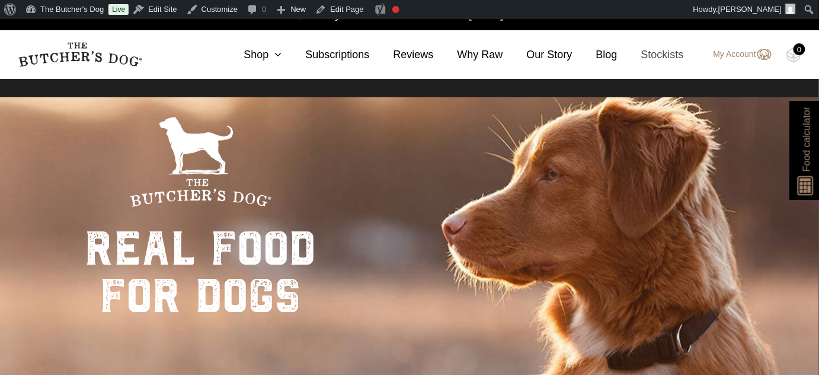
click at [659, 55] on link "Stockists" at bounding box center [651, 55] width 66 height 16
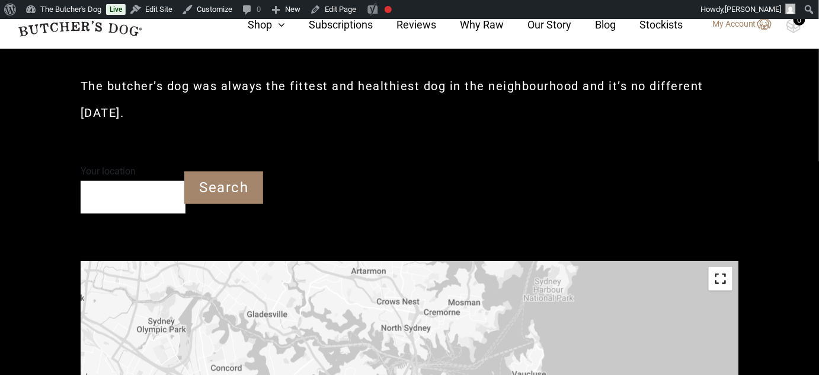
click at [127, 200] on input "Your location" at bounding box center [133, 197] width 105 height 33
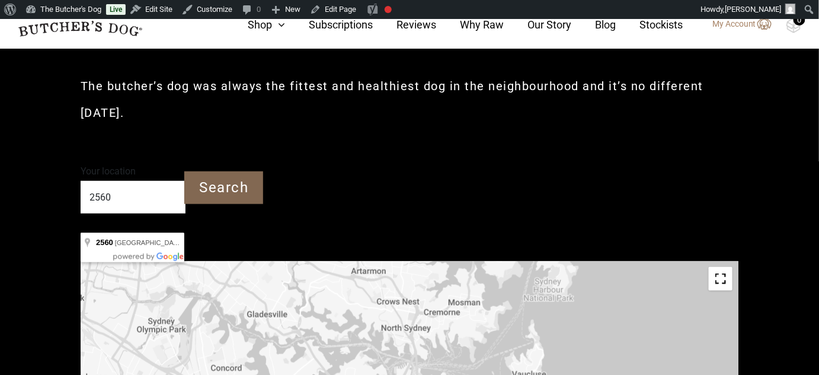
type input "2560"
click at [215, 192] on input "Search" at bounding box center [223, 187] width 79 height 33
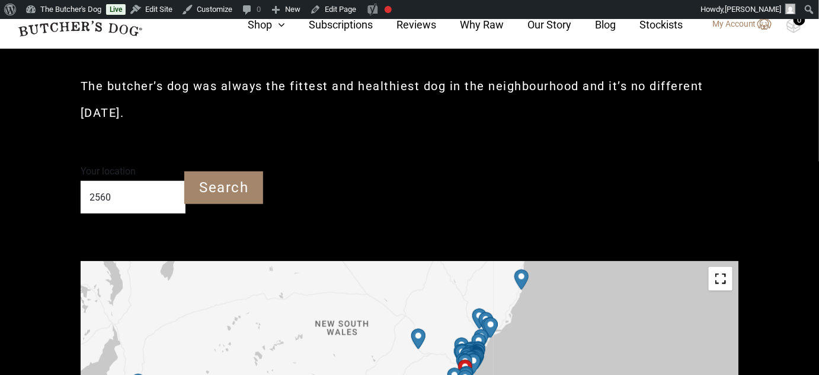
drag, startPoint x: 484, startPoint y: 348, endPoint x: 482, endPoint y: 279, distance: 68.8
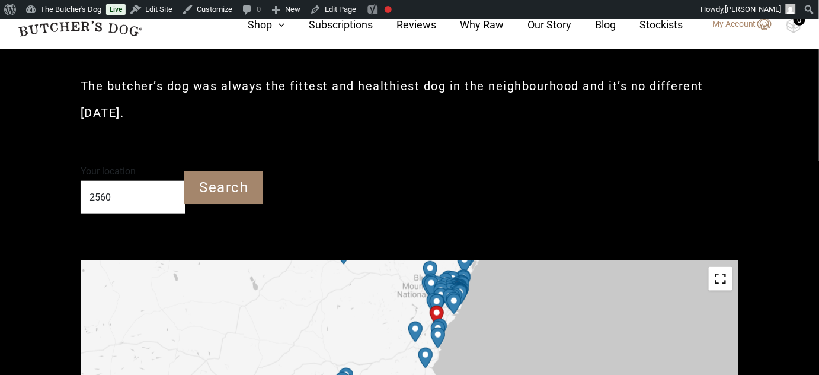
drag, startPoint x: 501, startPoint y: 352, endPoint x: 454, endPoint y: 291, distance: 77.3
click at [454, 291] on img "Farmgate to Plate" at bounding box center [454, 304] width 24 height 30
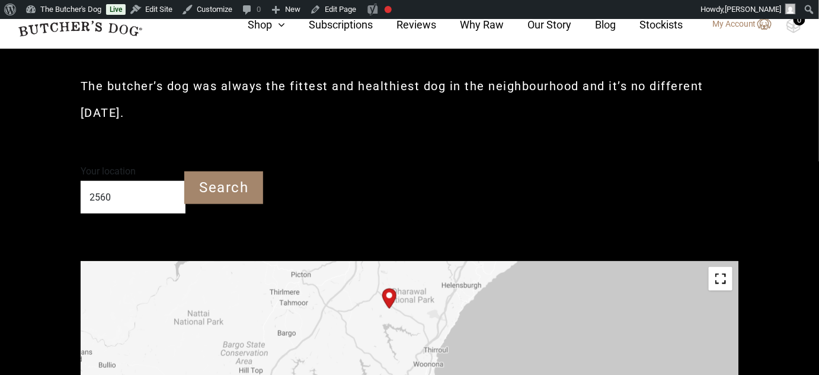
drag, startPoint x: 462, startPoint y: 340, endPoint x: 421, endPoint y: 309, distance: 51.6
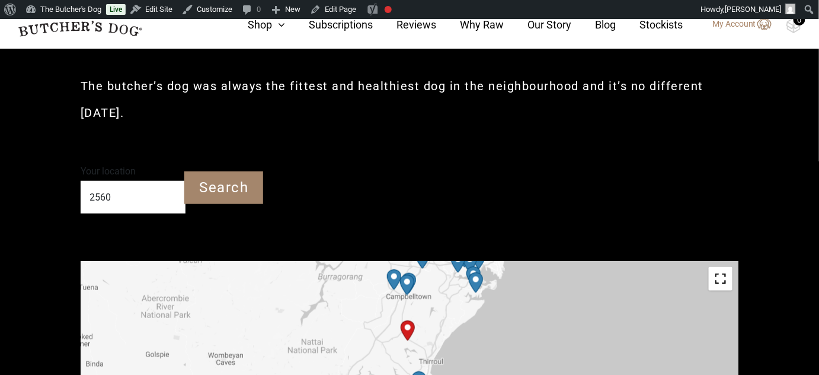
drag, startPoint x: 425, startPoint y: 301, endPoint x: 424, endPoint y: 327, distance: 26.1
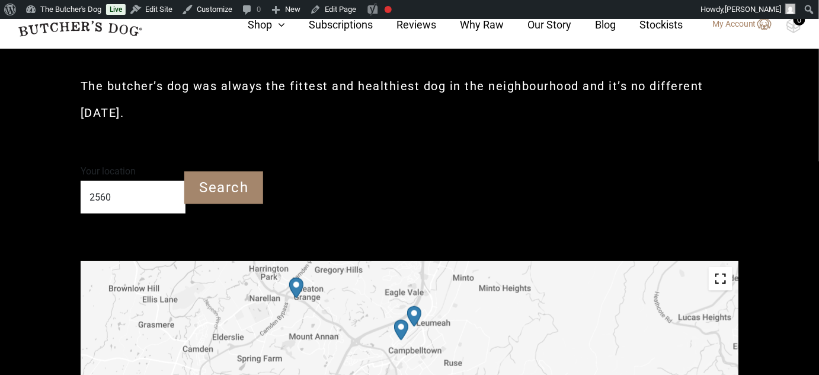
click at [401, 327] on img "PetO Campbelltown" at bounding box center [402, 330] width 24 height 30
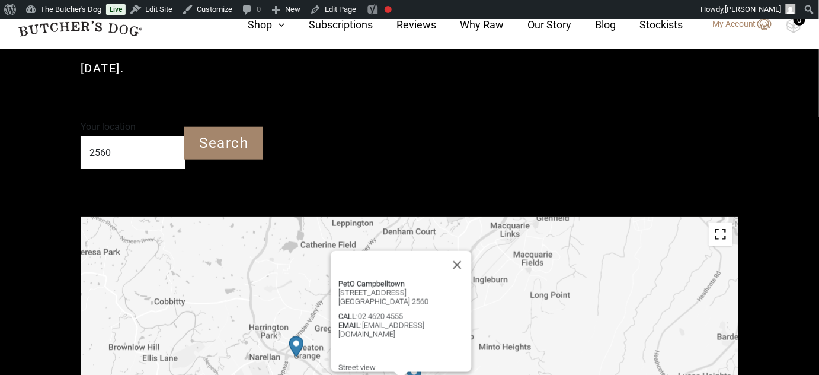
scroll to position [399, 0]
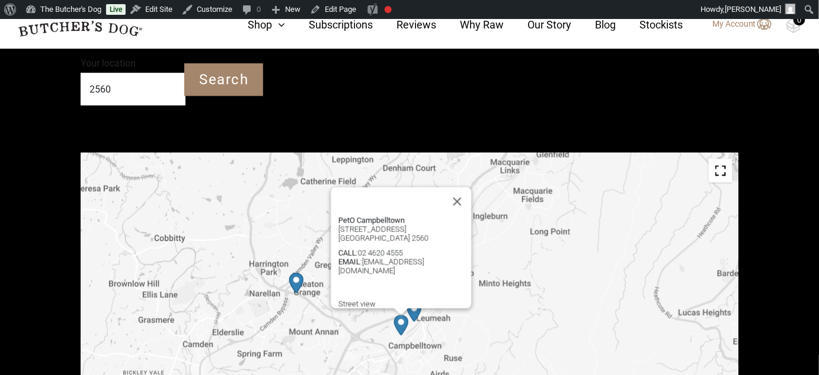
click at [414, 312] on img "Petbarn – Campbelltown" at bounding box center [415, 311] width 24 height 30
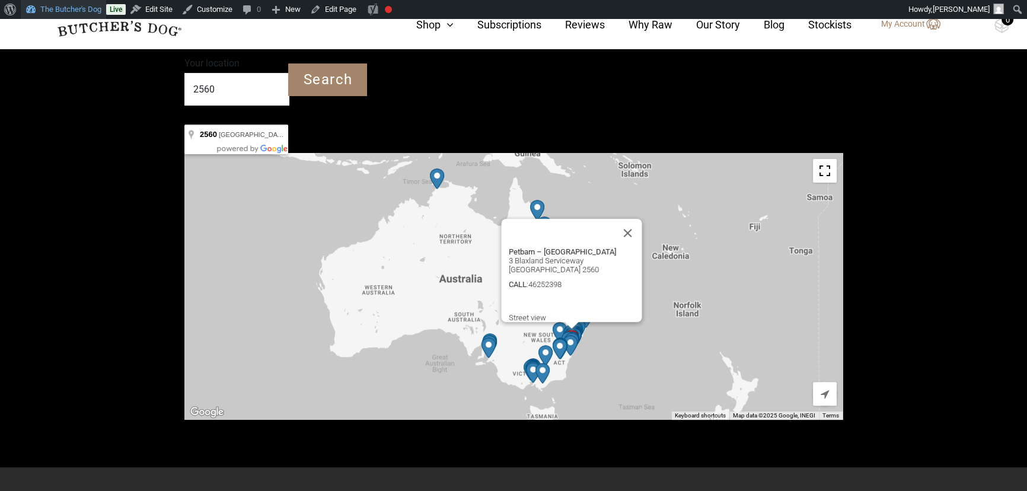
click at [71, 6] on link "The Butcher's Dog" at bounding box center [63, 9] width 85 height 19
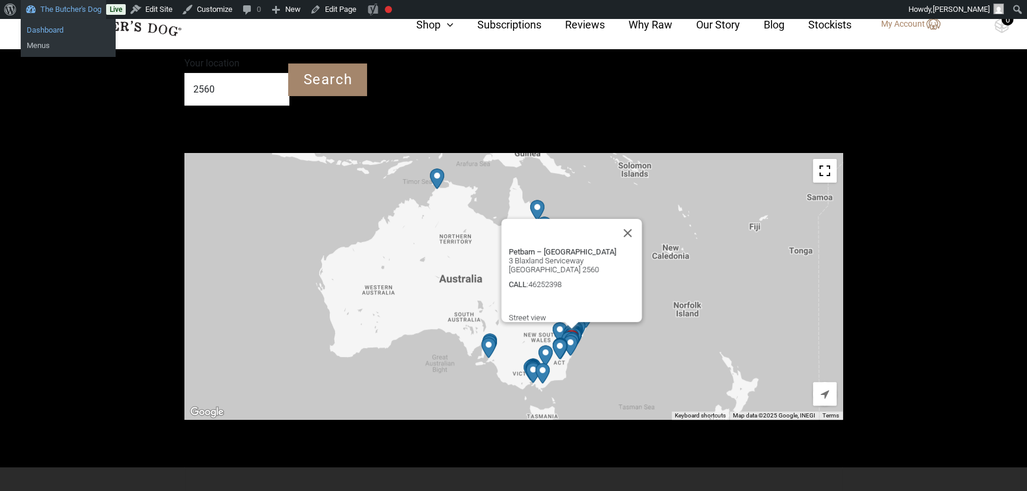
click at [50, 30] on link "Dashboard" at bounding box center [68, 30] width 95 height 15
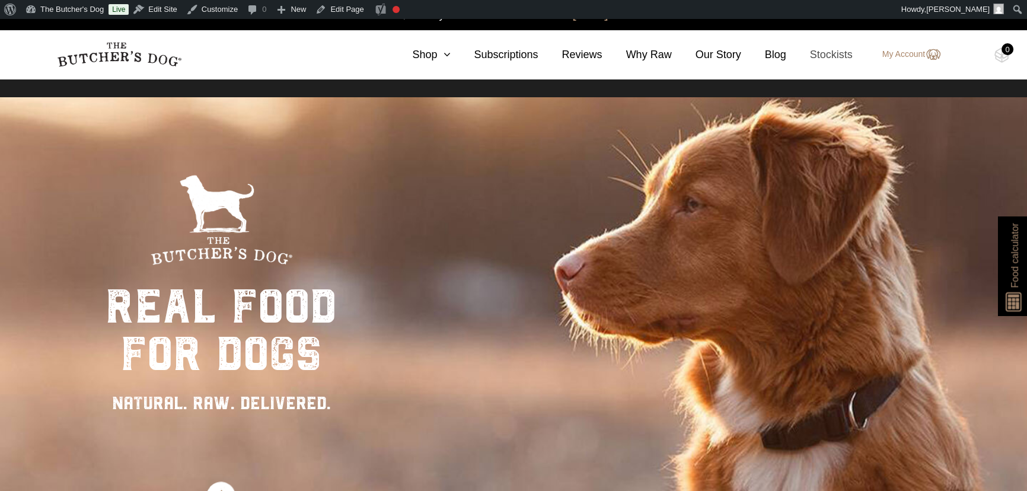
click at [835, 59] on link "Stockists" at bounding box center [819, 55] width 66 height 16
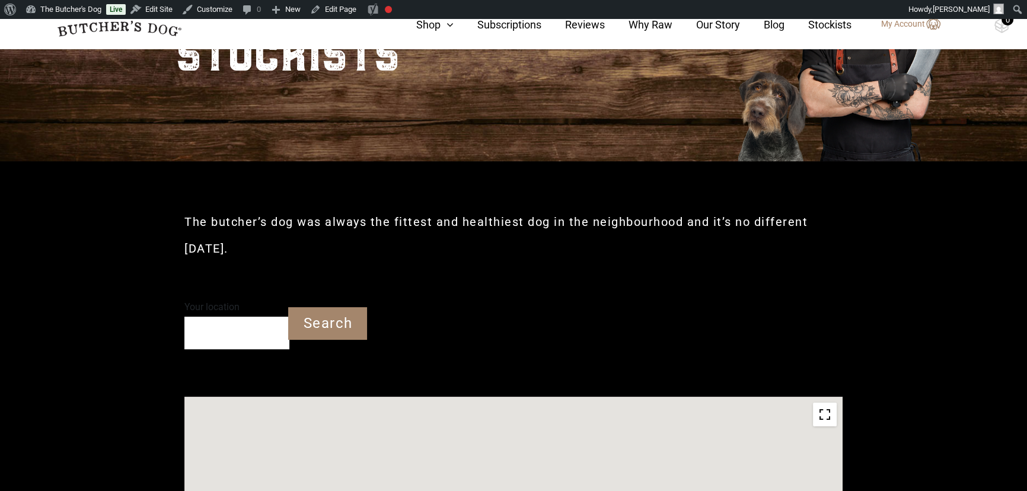
scroll to position [273, 0]
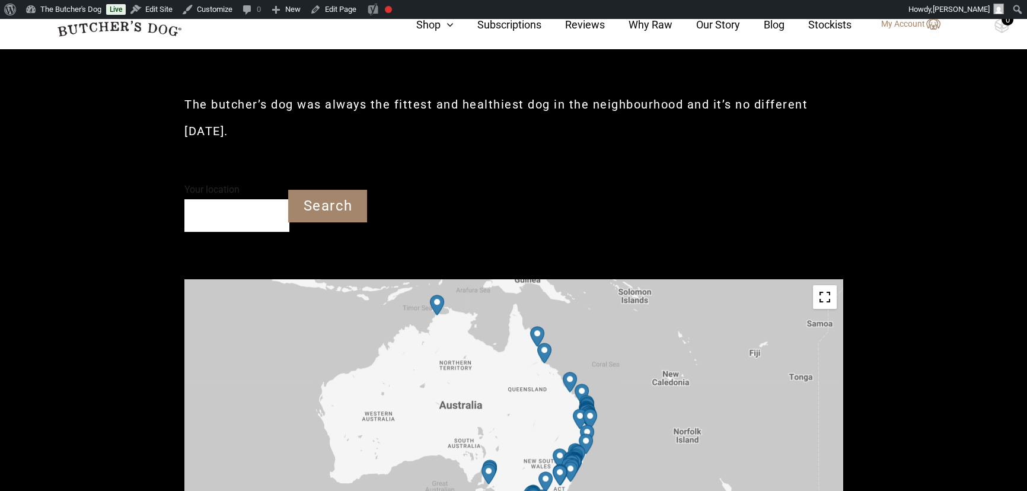
click at [215, 208] on input "Your location" at bounding box center [236, 215] width 105 height 33
type input "Fadden ACT 2904"
click at [323, 205] on input "Search" at bounding box center [327, 206] width 79 height 33
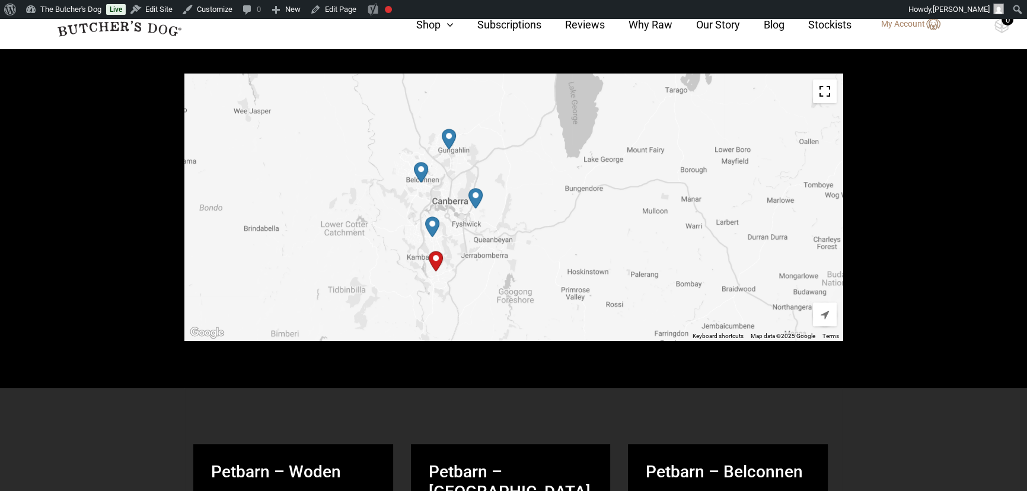
scroll to position [480, 0]
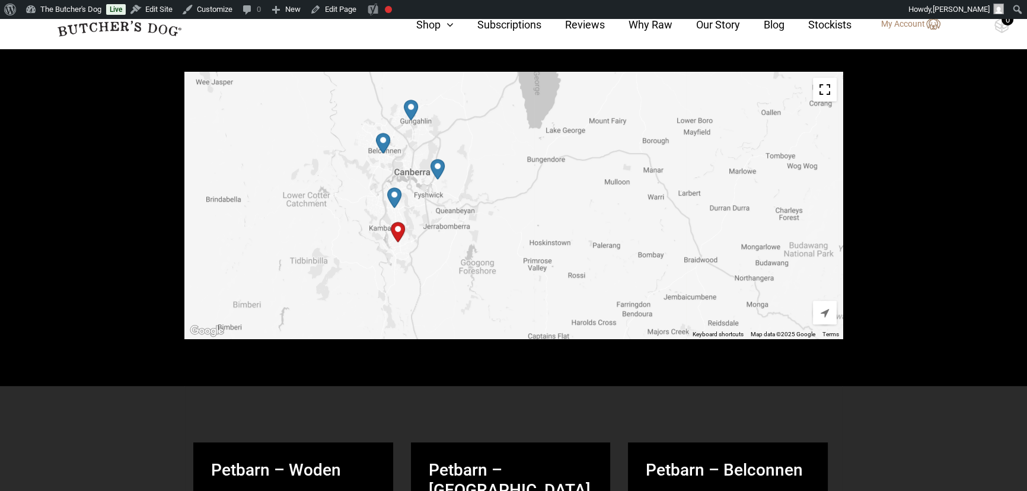
click at [397, 196] on img "Petbarn – Woden" at bounding box center [394, 198] width 24 height 30
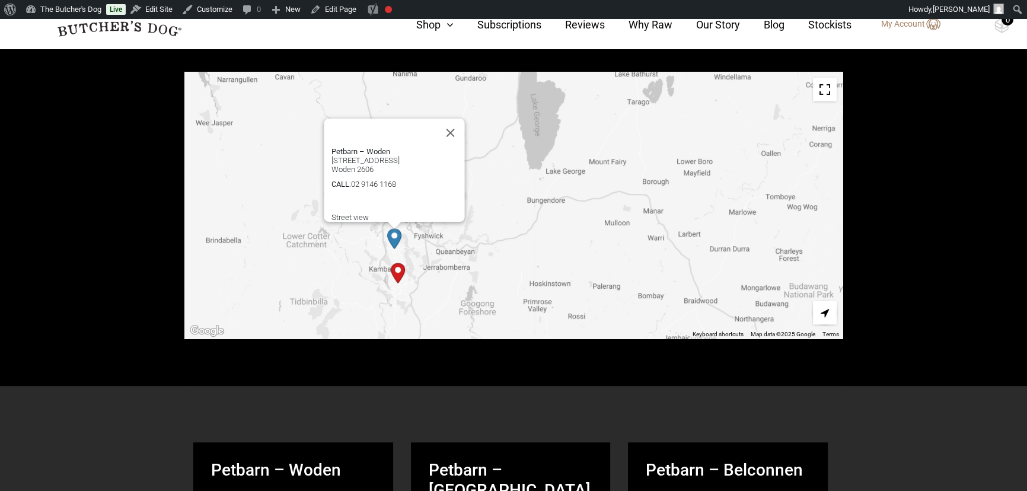
click at [455, 119] on button "Close" at bounding box center [450, 133] width 28 height 28
